Goal: Navigation & Orientation: Find specific page/section

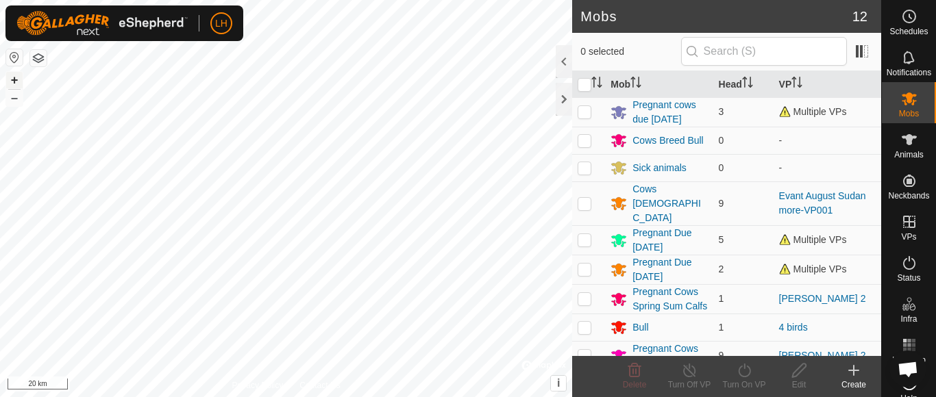
click at [11, 82] on button "+" at bounding box center [14, 80] width 16 height 16
click at [14, 77] on button "+" at bounding box center [14, 80] width 16 height 16
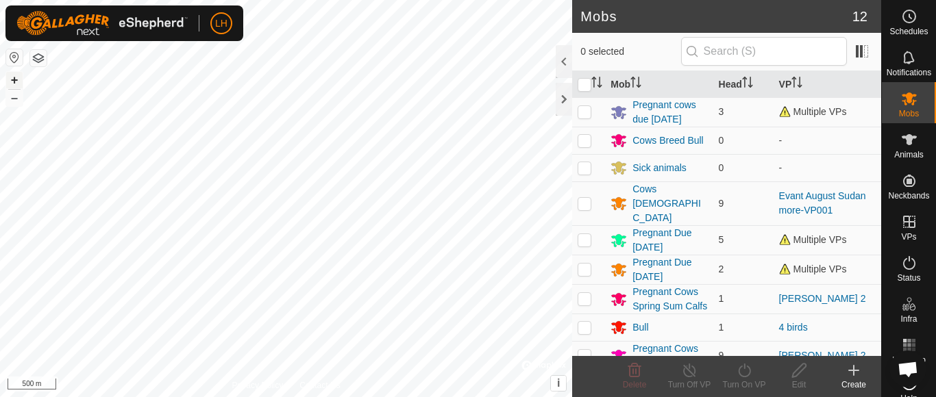
click at [14, 77] on button "+" at bounding box center [14, 80] width 16 height 16
click at [14, 78] on button "+" at bounding box center [14, 80] width 16 height 16
click at [228, 0] on html "LH Schedules Notifications Mobs Animals Neckbands VPs Status Infra Heatmap Help…" at bounding box center [468, 198] width 936 height 397
